Goal: Transaction & Acquisition: Purchase product/service

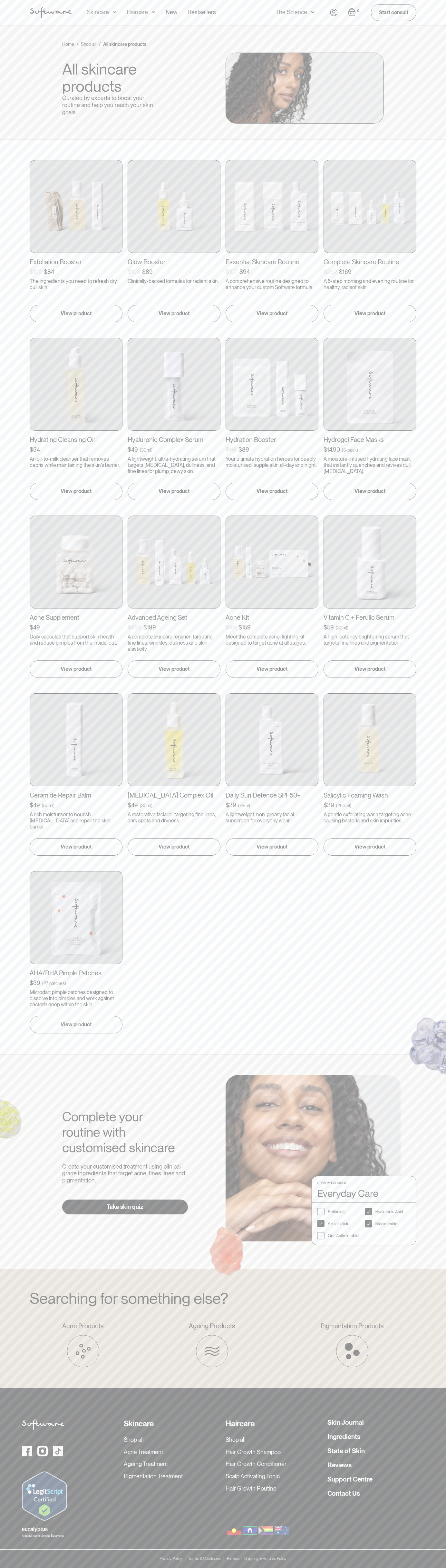
click at [79, 24] on nav "Acne Ageing Pigmentation Everyday care Hair Loss Learn Skincare Custom Formulas…" at bounding box center [200, 12] width 258 height 25
click at [442, 955] on div "Exfoliation Booster $102 $84 ( ) The ingredients you need to refresh dry, dull …" at bounding box center [223, 597] width 446 height 915
click at [32, 1567] on html "Acne Ageing Pigmentation Everyday care Hair Loss Learn Skincare Custom Formulas…" at bounding box center [223, 784] width 446 height 1568
click at [7, 1234] on div "Complete your  routine with  customised skincare Create your customised treatme…" at bounding box center [223, 1161] width 446 height 215
click at [26, 5] on div "Acne Ageing Pigmentation Everyday care Hair Loss Learn Skincare Custom Formulas…" at bounding box center [223, 12] width 402 height 25
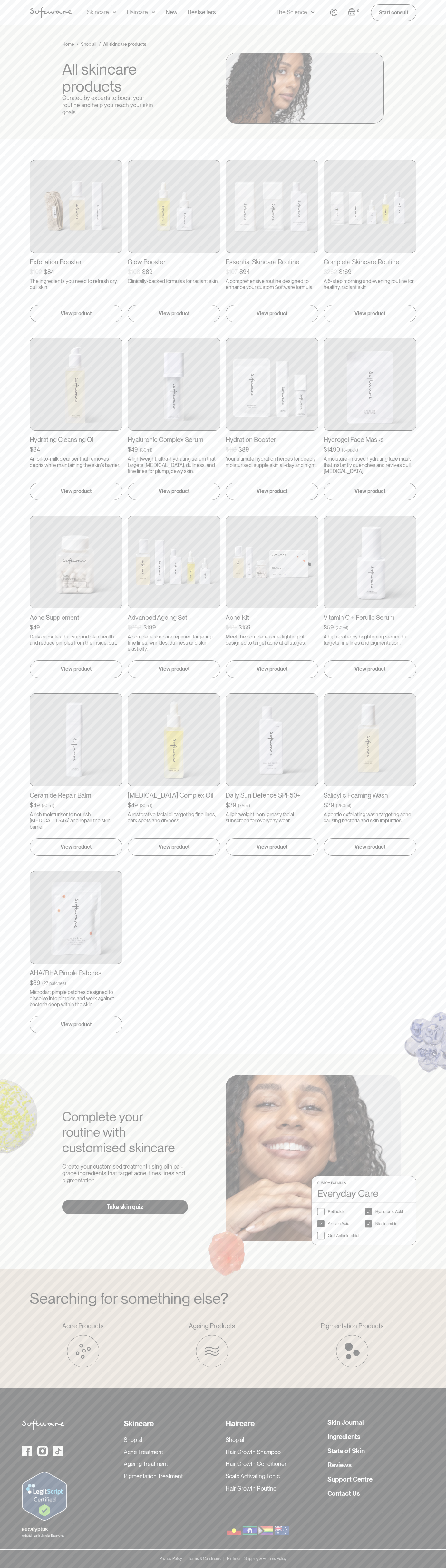
click at [433, 115] on div "Home / Shop all / All skincare products All skincare products Curated by expert…" at bounding box center [223, 83] width 446 height 114
click at [428, 1567] on html "Acne Ageing Pigmentation Everyday care Hair Loss Learn Skincare Custom Formulas…" at bounding box center [223, 784] width 446 height 1568
click at [20, 1377] on div "Searching for something else? Acne Products Ageing Products Pigmentation Produc…" at bounding box center [223, 1328] width 446 height 119
